Goal: Information Seeking & Learning: Learn about a topic

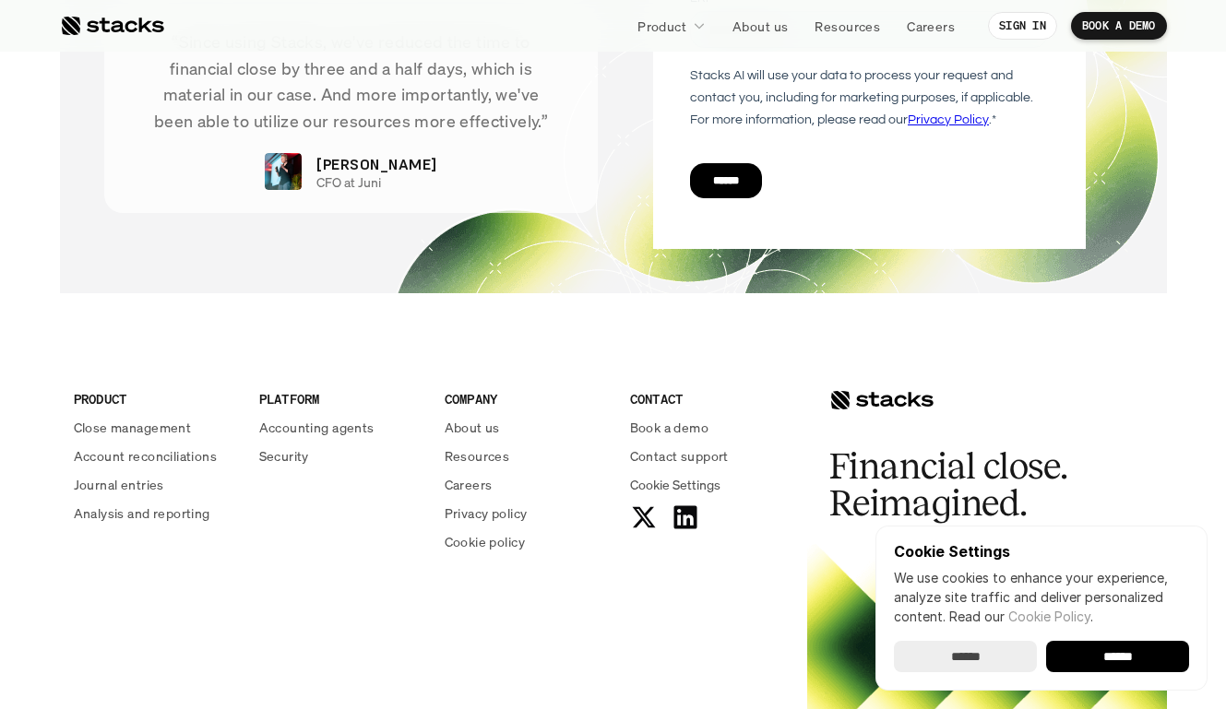
scroll to position [6750, 0]
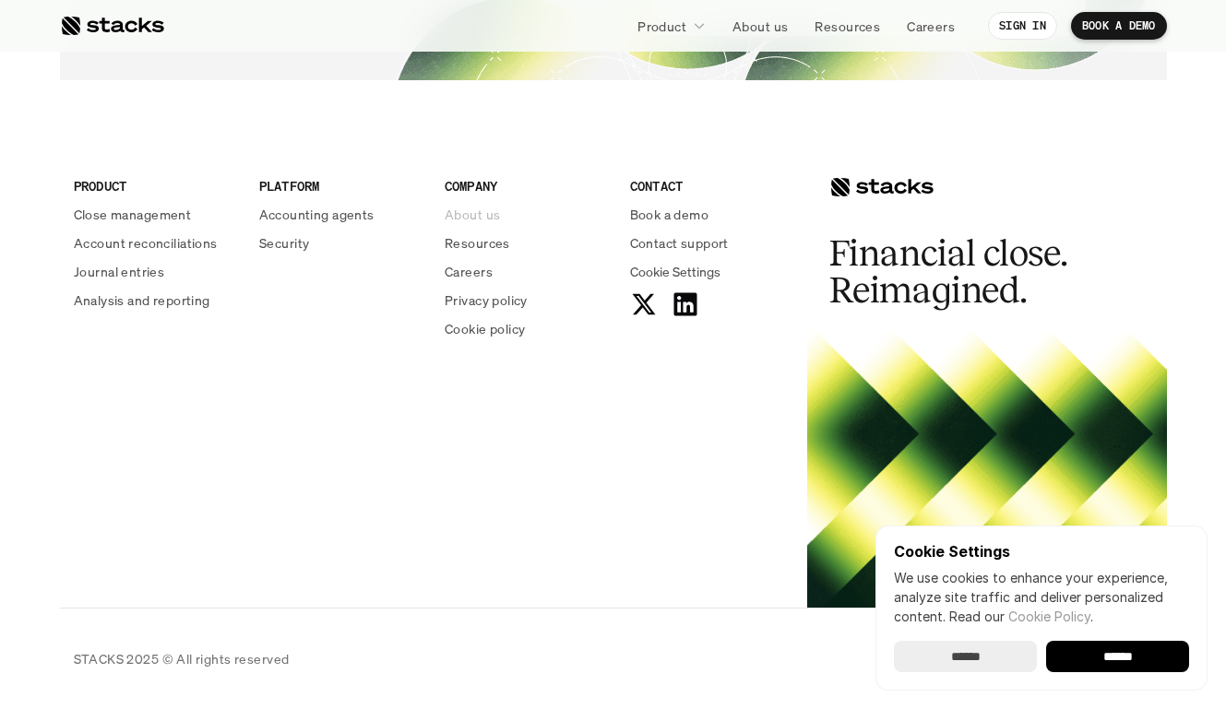
click at [477, 211] on p "About us" at bounding box center [472, 214] width 55 height 19
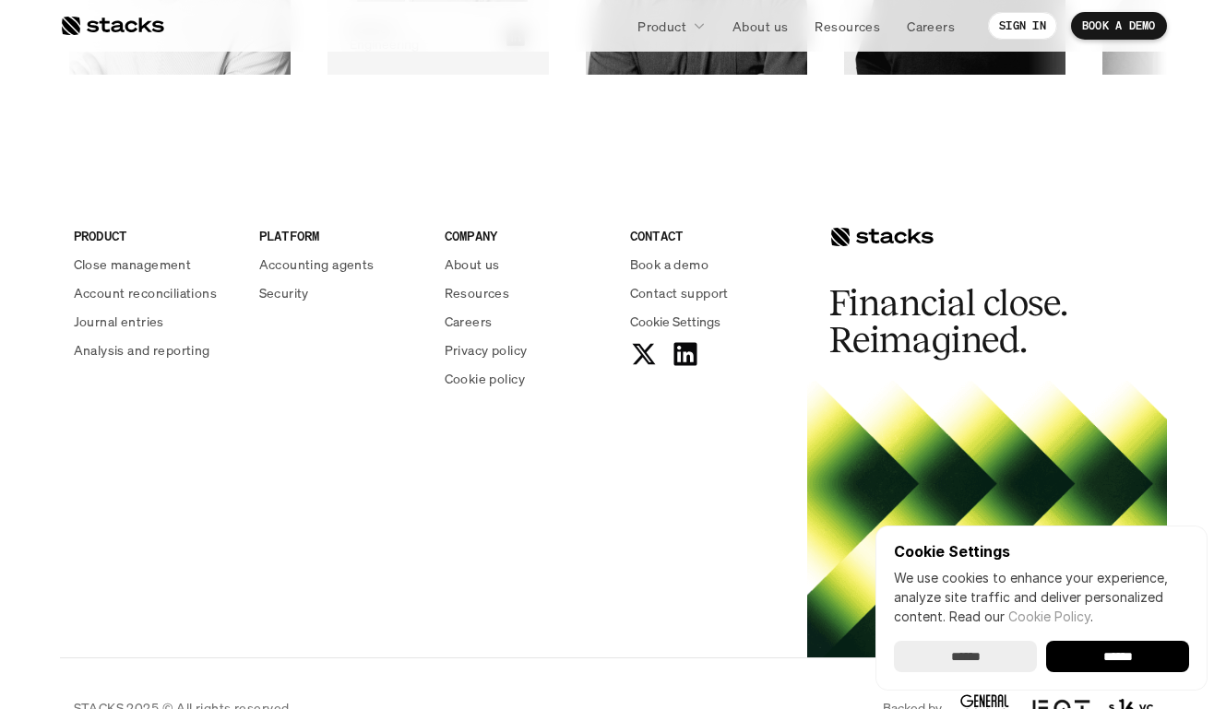
scroll to position [3190, 0]
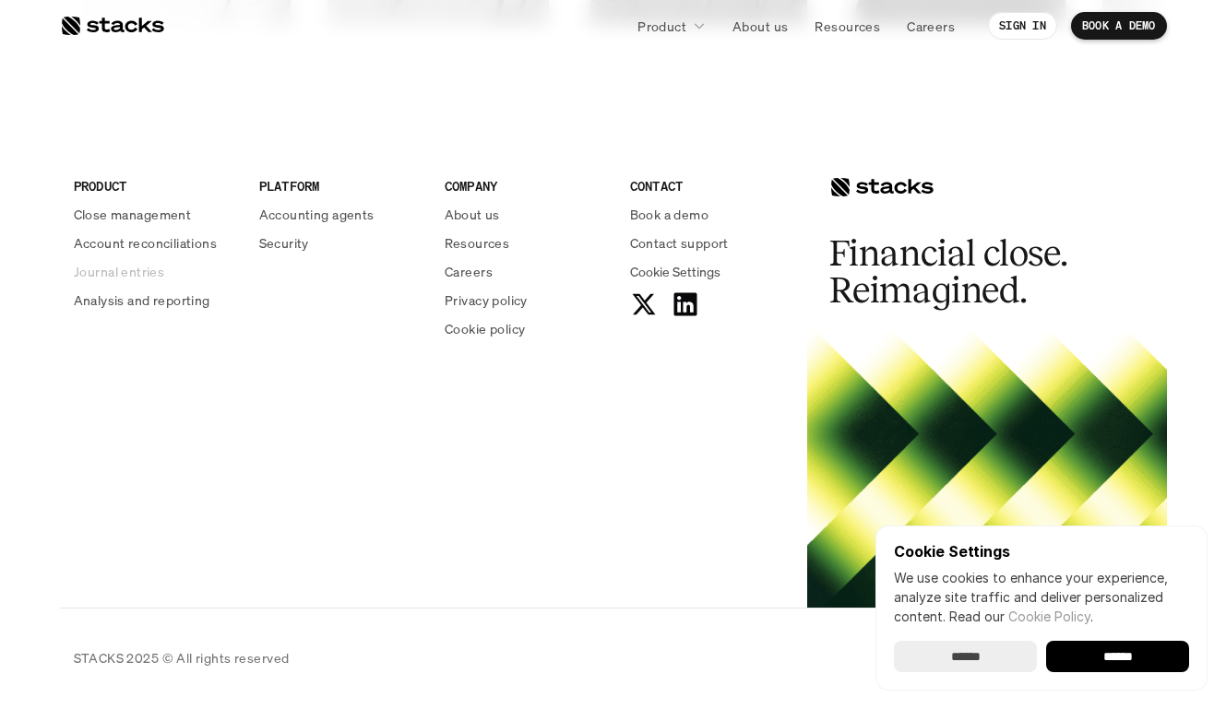
click at [113, 273] on p "Journal entries" at bounding box center [119, 271] width 90 height 19
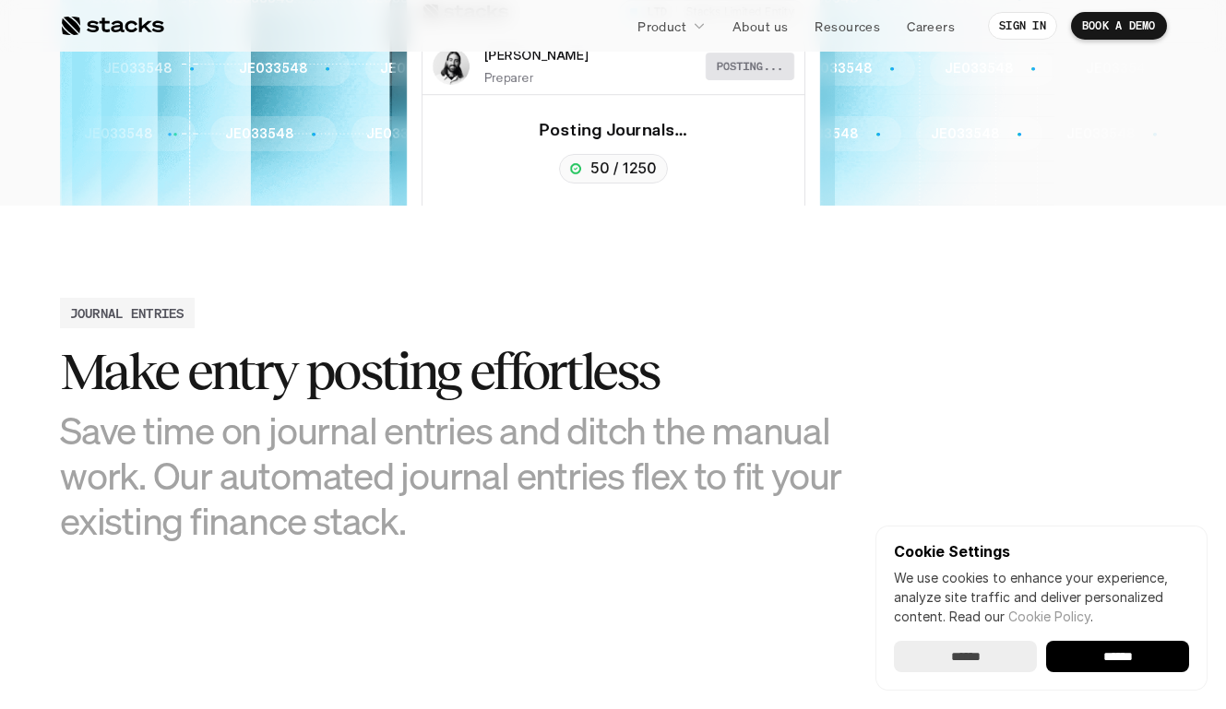
scroll to position [586, 0]
click at [763, 30] on p "About us" at bounding box center [759, 26] width 55 height 19
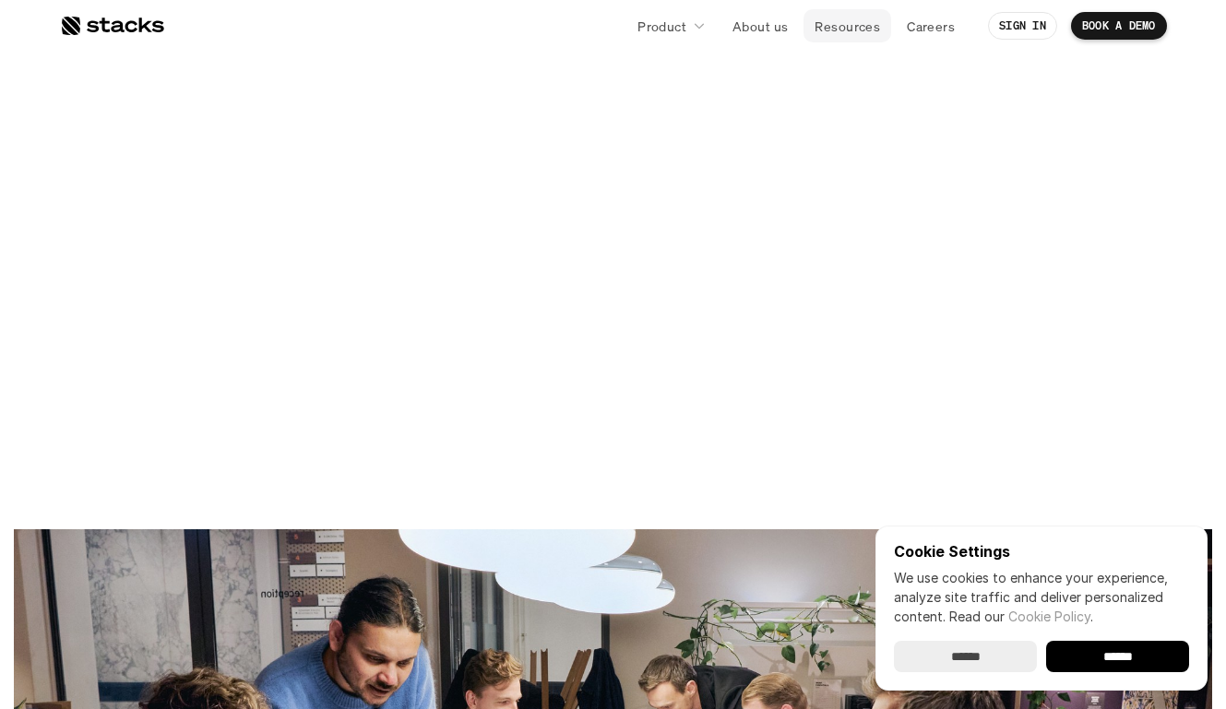
click at [857, 35] on p "Resources" at bounding box center [846, 26] width 65 height 19
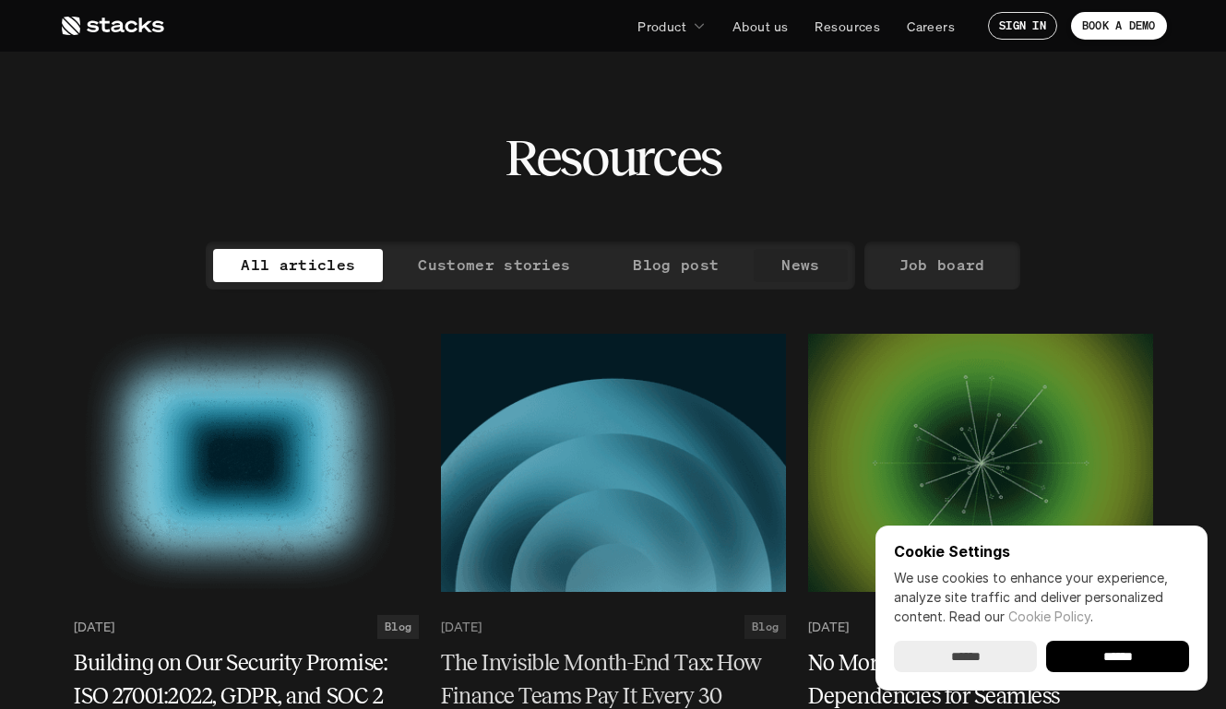
click at [823, 269] on link "News" at bounding box center [800, 265] width 93 height 33
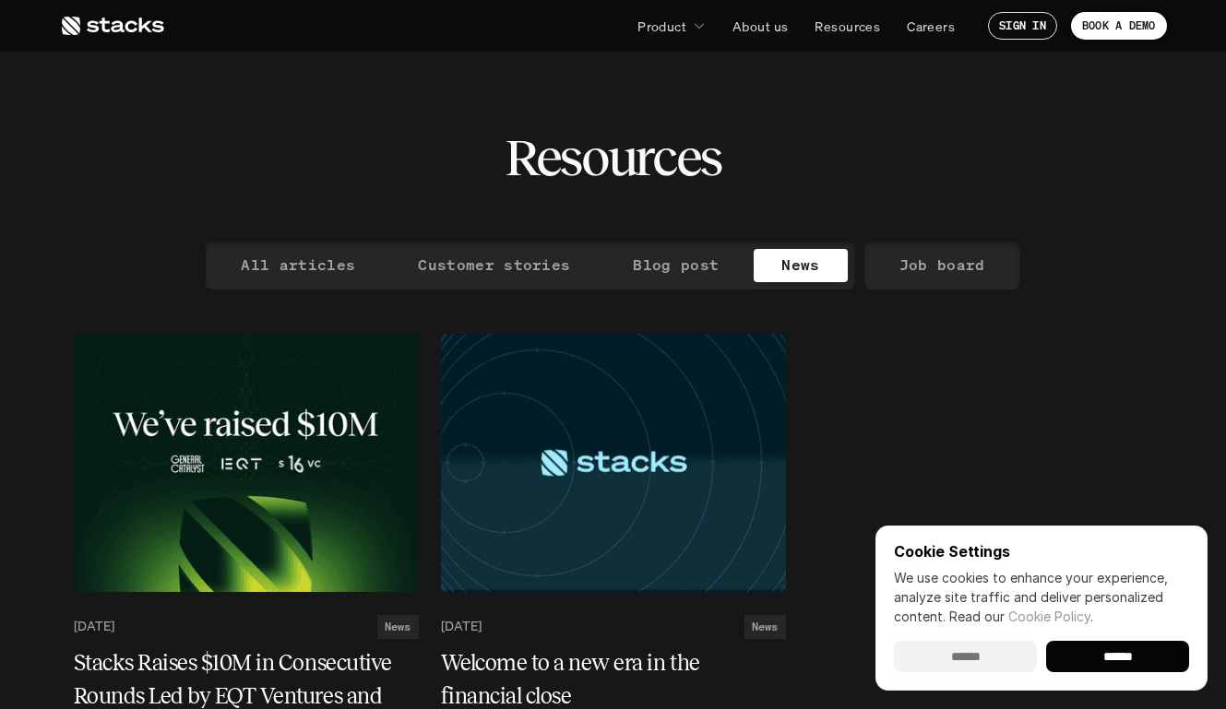
click at [997, 645] on input "******" at bounding box center [965, 656] width 143 height 31
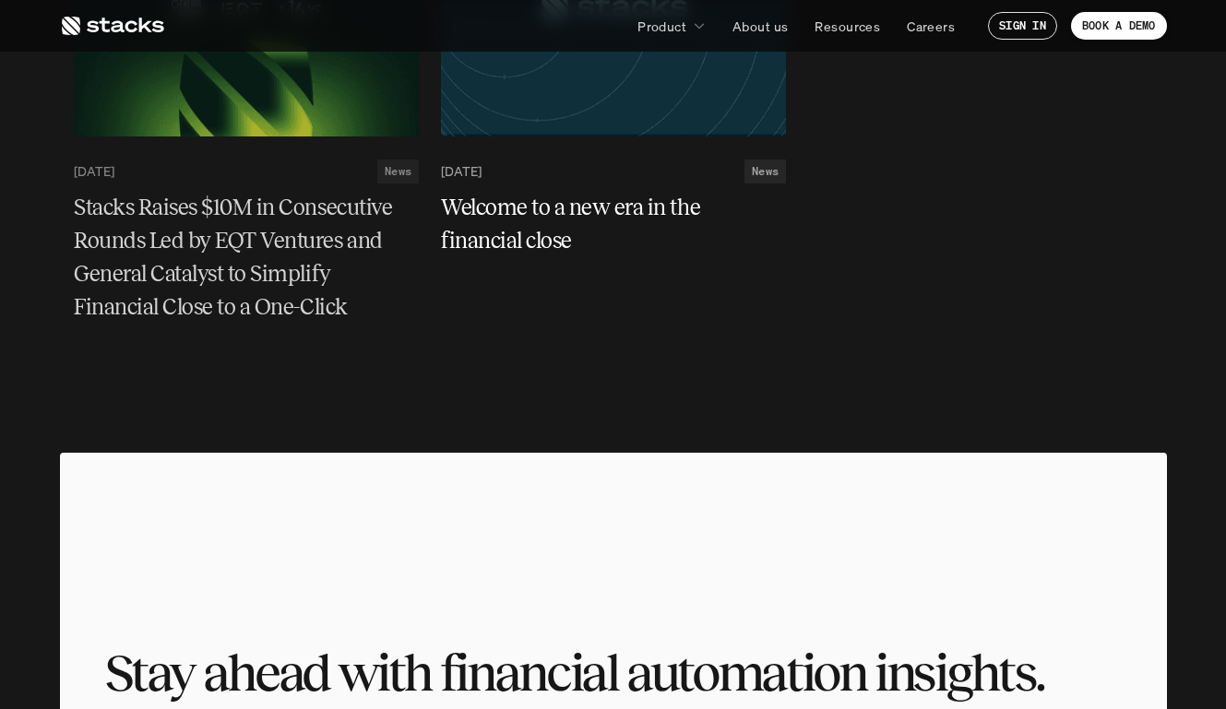
scroll to position [195, 0]
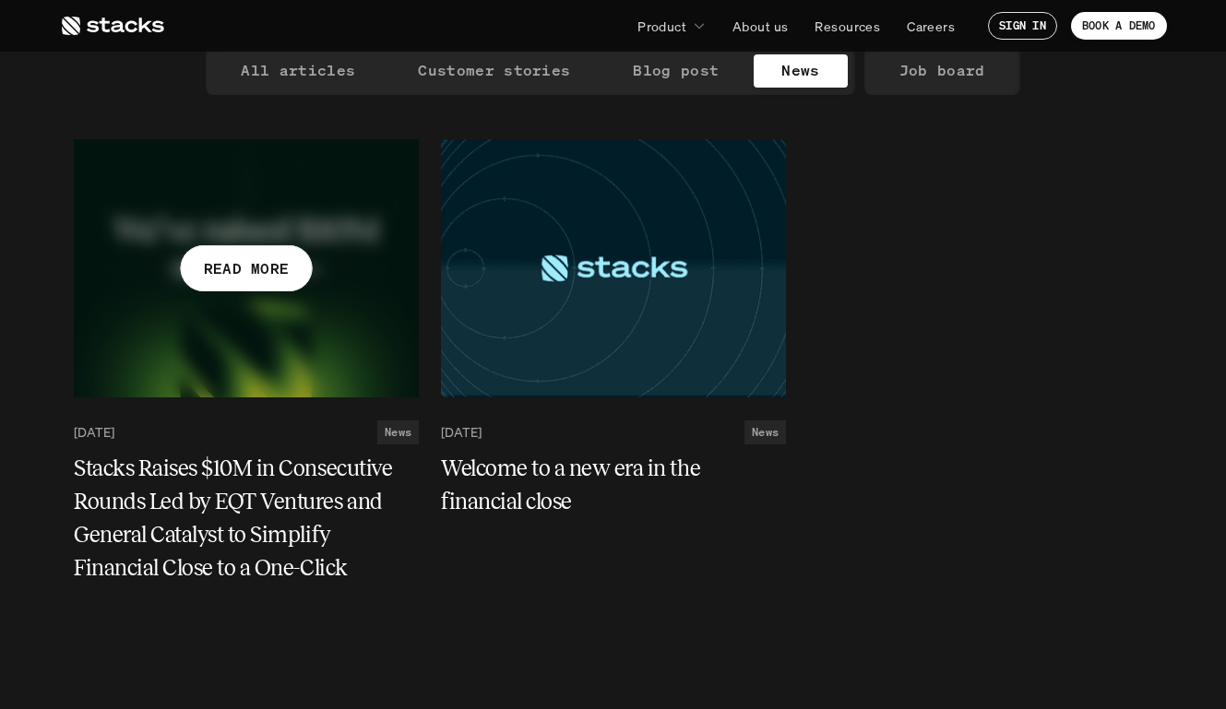
click at [267, 556] on h5 "Stacks Raises $10M in Consecutive Rounds Led by EQT Ventures and General Cataly…" at bounding box center [235, 518] width 323 height 133
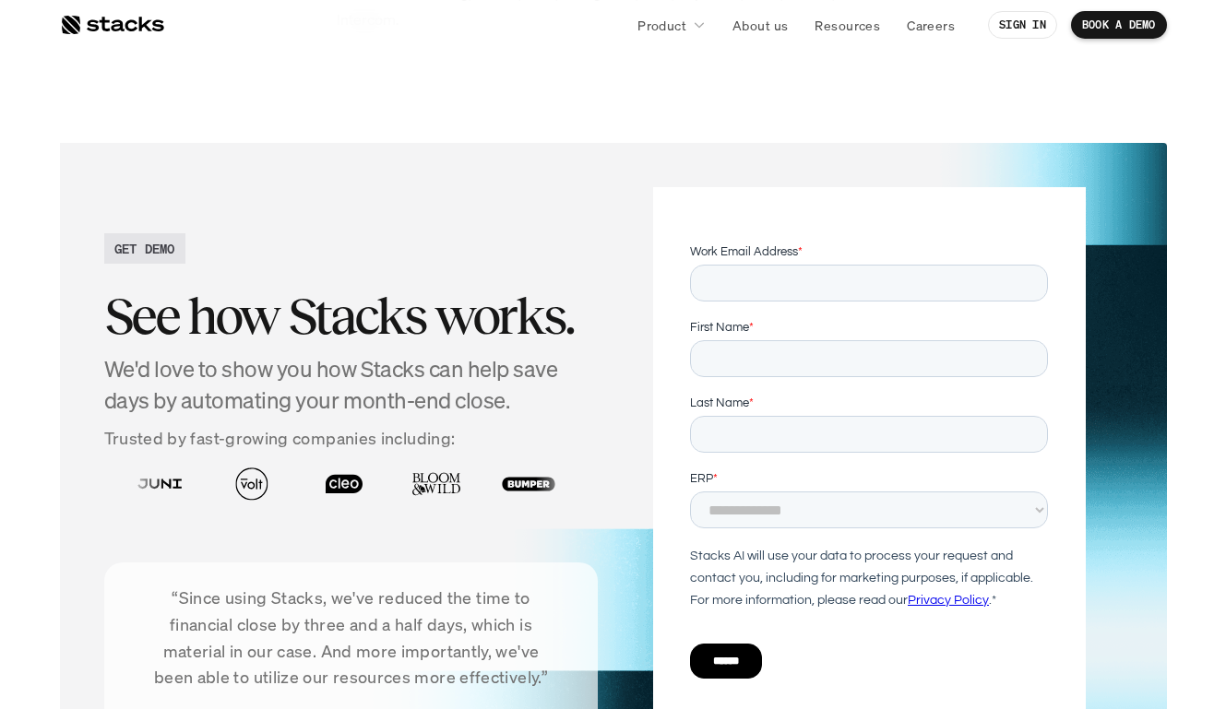
scroll to position [5697, 0]
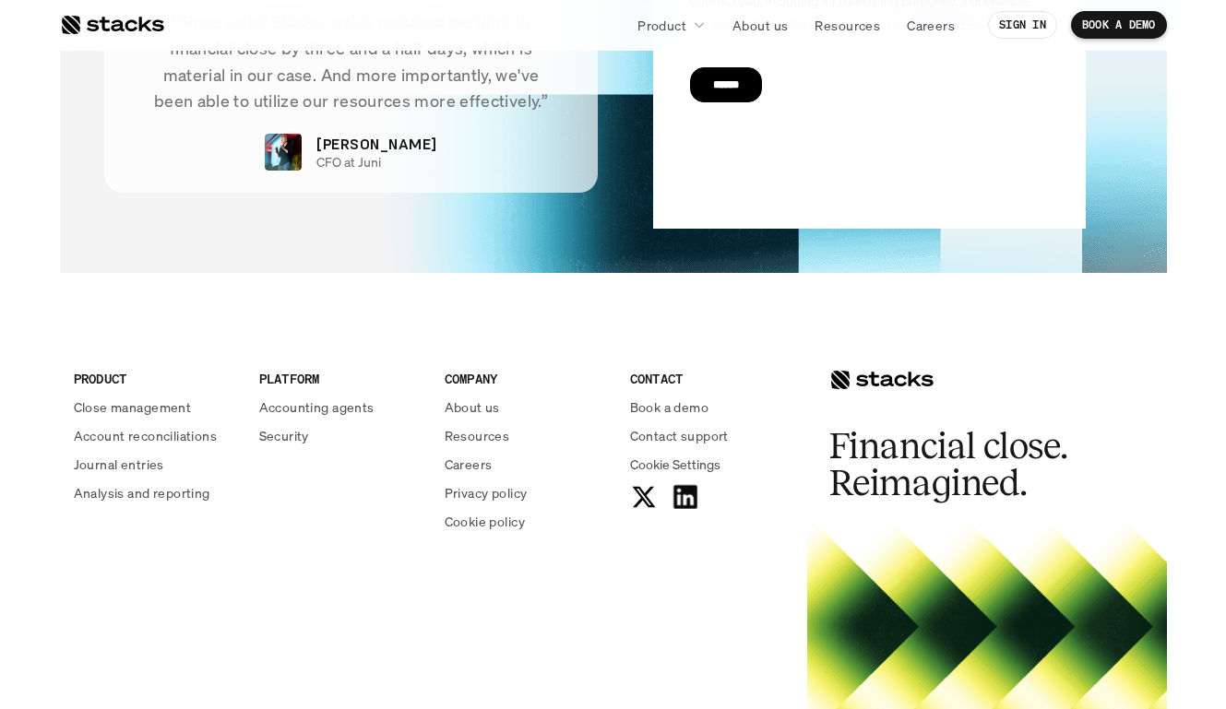
click at [687, 486] on use at bounding box center [685, 498] width 24 height 24
